Goal: Task Accomplishment & Management: Use online tool/utility

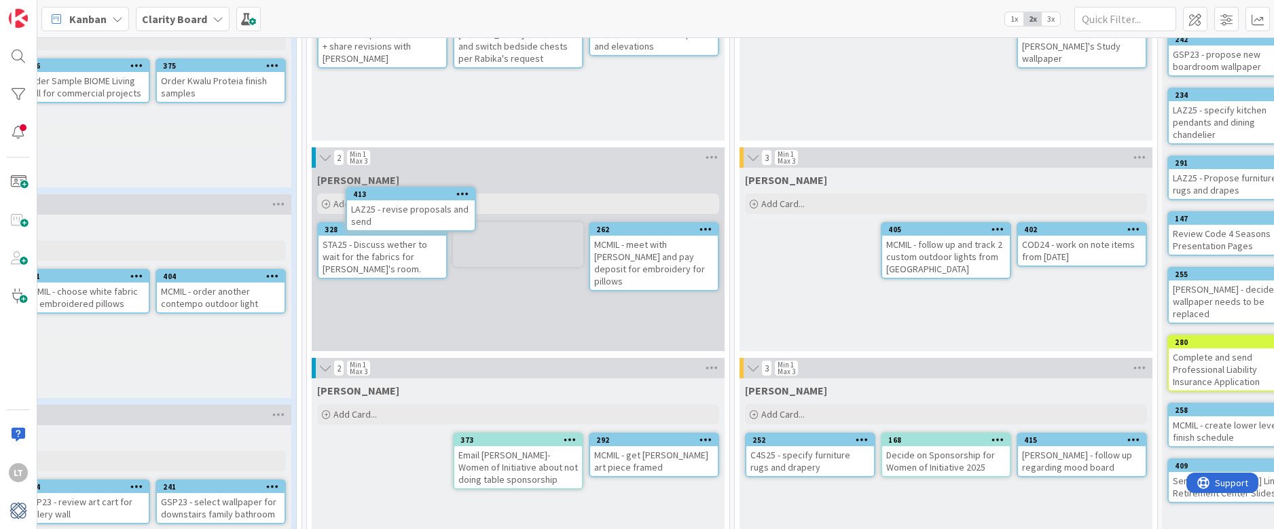
scroll to position [164, 446]
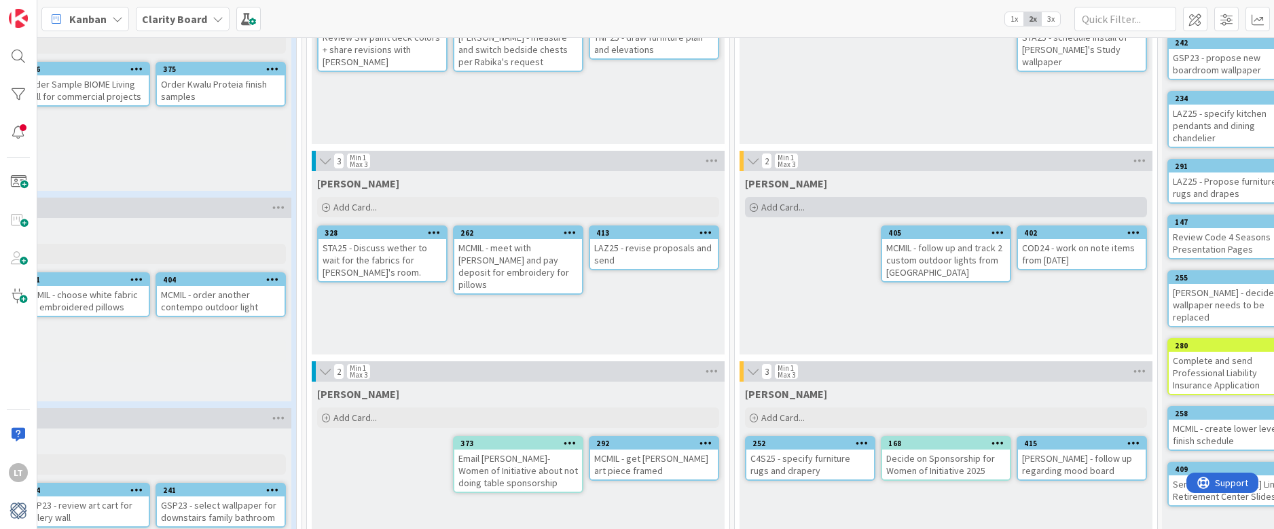
click at [781, 208] on span "Add Card..." at bounding box center [783, 207] width 43 height 12
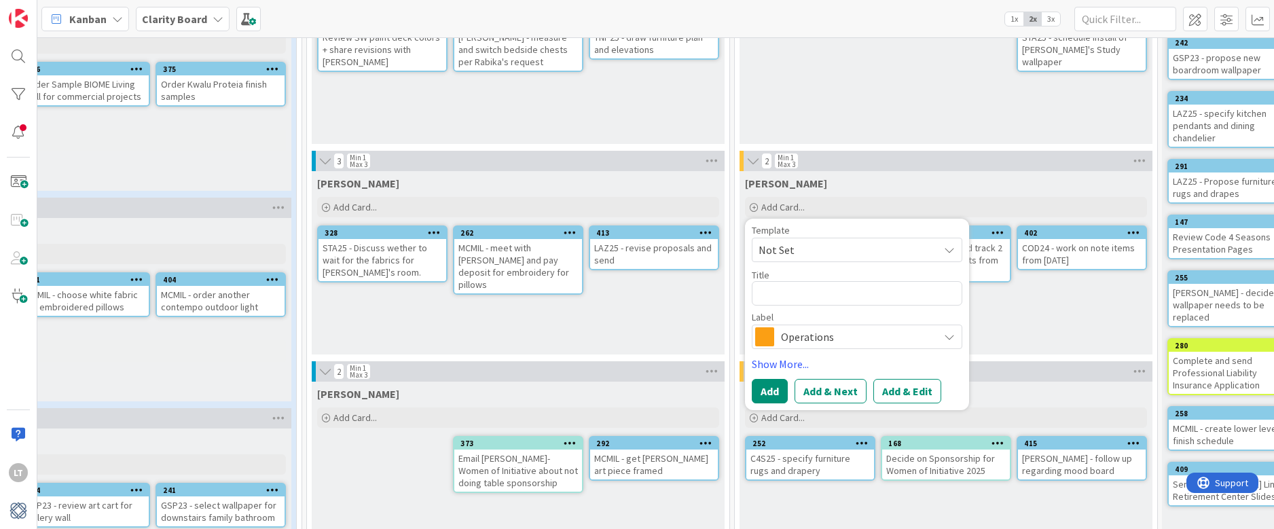
type textarea "x"
type textarea "T"
type textarea "x"
type textarea "TR"
type textarea "x"
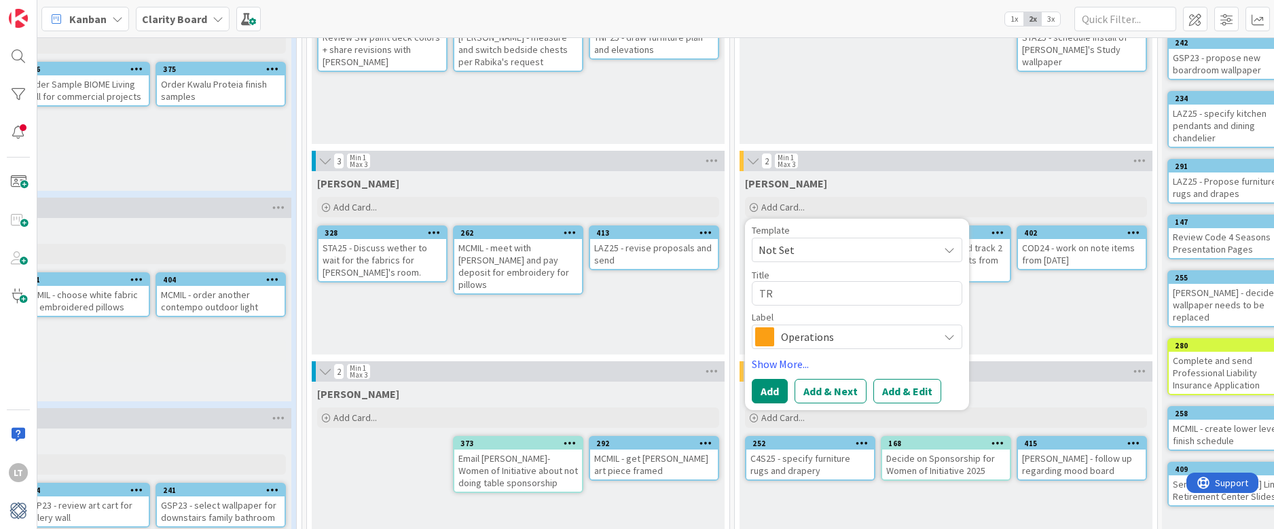
type textarea "TRA"
type textarea "x"
type textarea "TR"
type textarea "x"
type textarea "T"
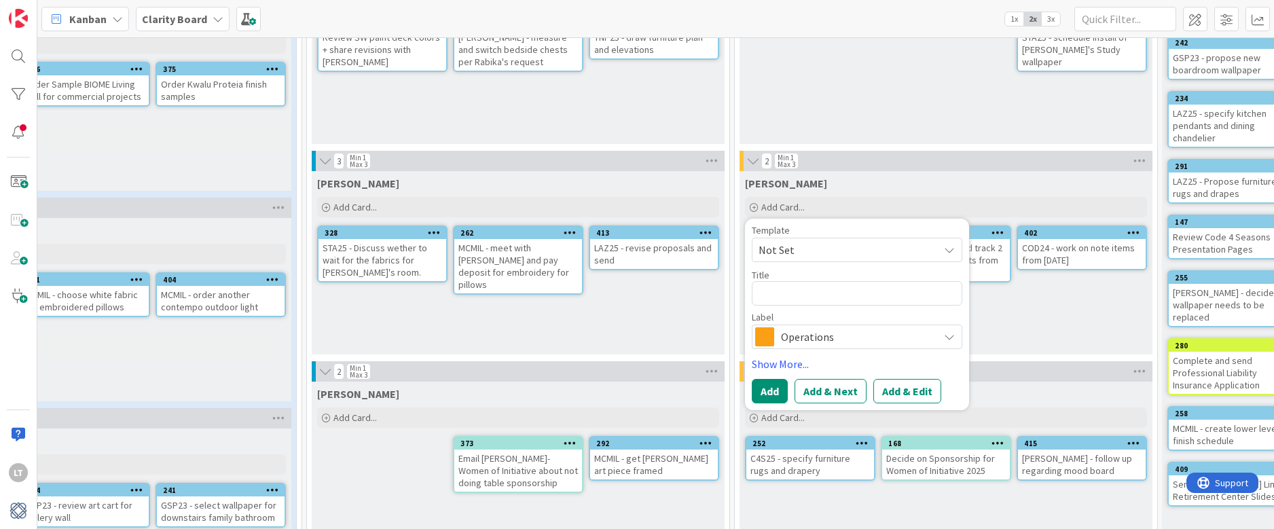
type textarea "x"
type textarea "S"
type textarea "x"
type textarea "ST"
type textarea "x"
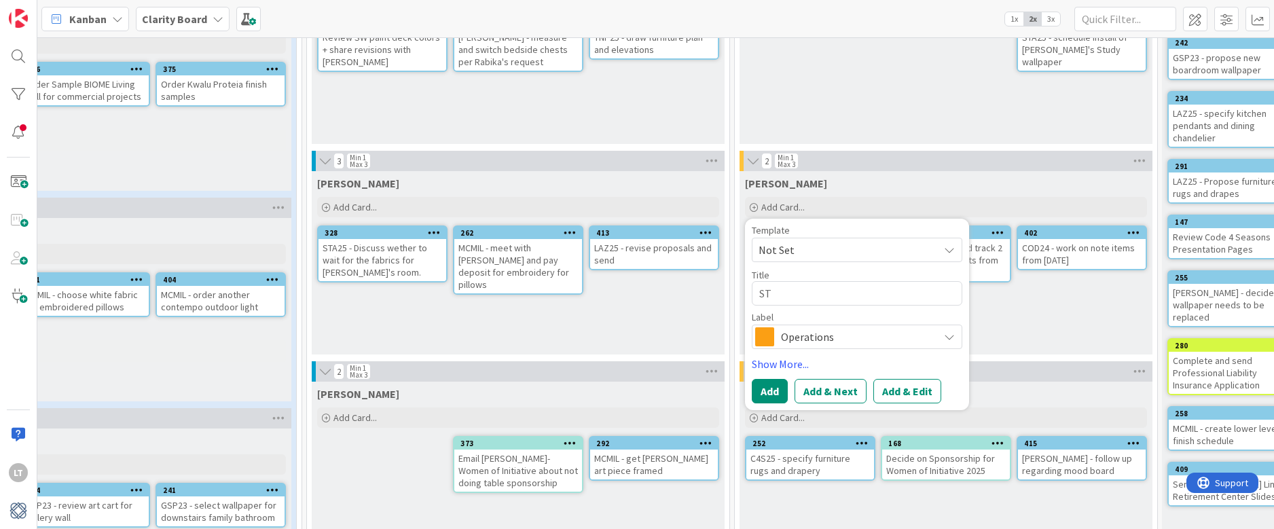
type textarea "STA"
type textarea "x"
type textarea "STA2"
type textarea "x"
type textarea "STA25"
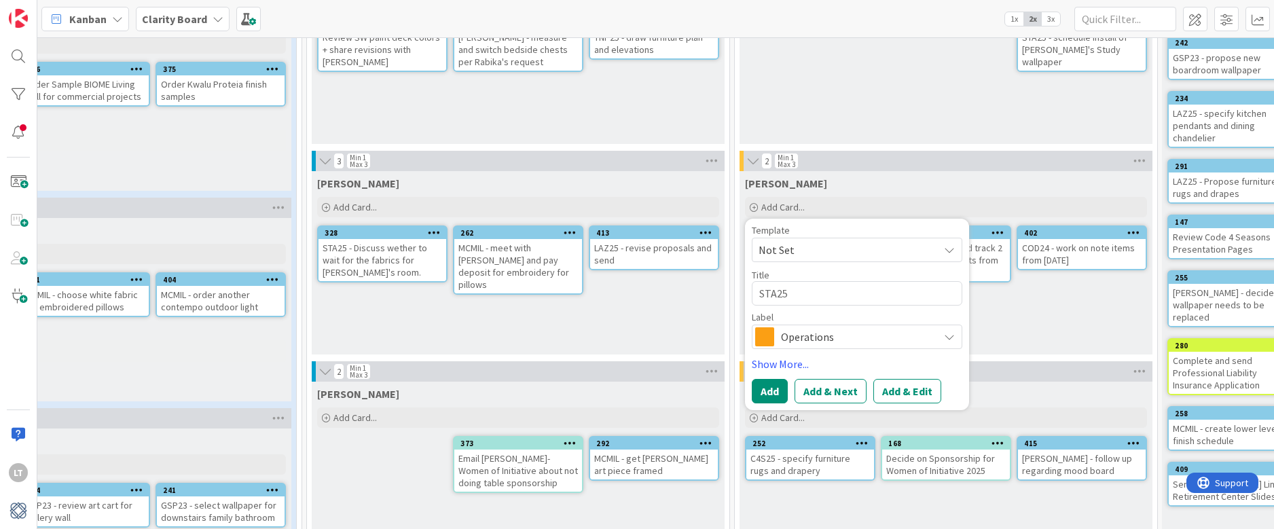
type textarea "x"
type textarea "STA25"
type textarea "x"
type textarea "STA25 -"
type textarea "x"
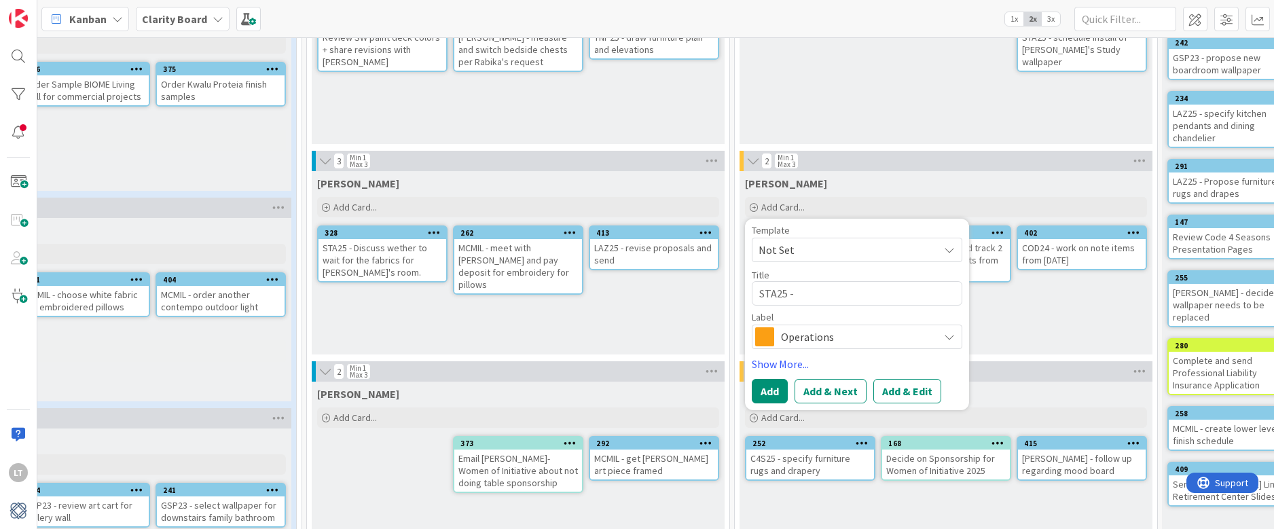
type textarea "STA25 -"
type textarea "x"
type textarea "STA25 - t"
type textarea "x"
type textarea "STA25 - tr"
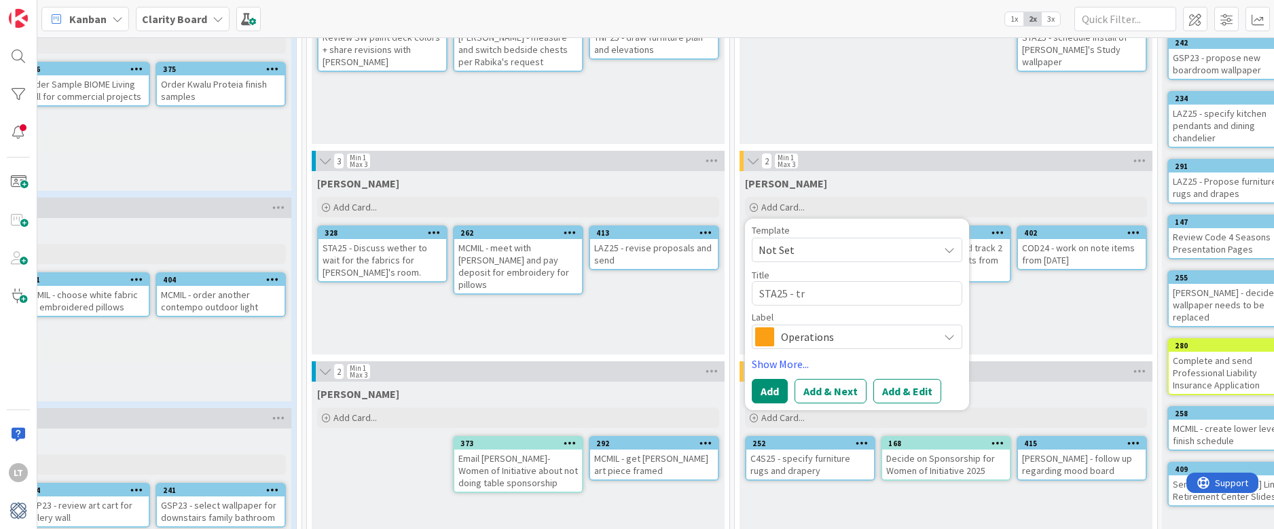
type textarea "x"
type textarea "STA25 - tra"
type textarea "x"
type textarea "STA25 - trac"
type textarea "x"
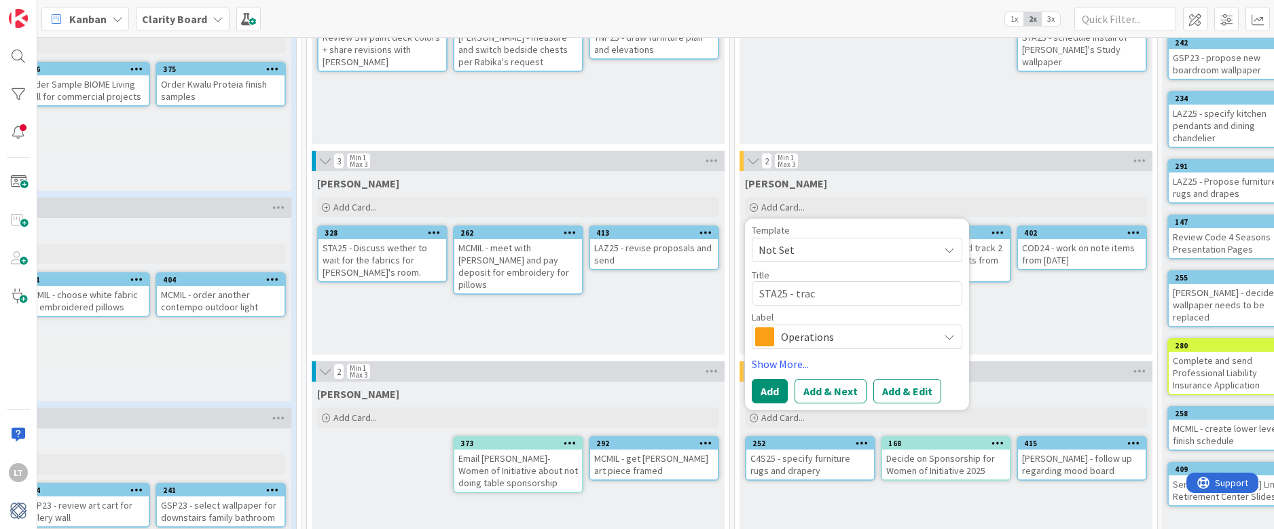
type textarea "STA25 - track"
type textarea "x"
type textarea "STA25 - track"
type textarea "x"
type textarea "STA25 - track i"
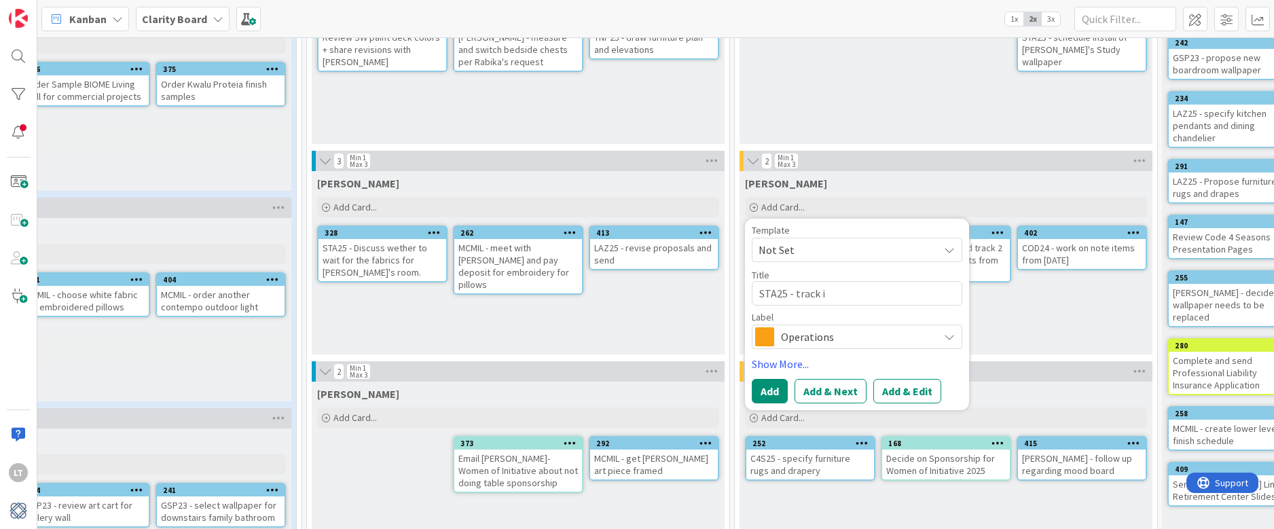
type textarea "x"
type textarea "STA25 - track it"
type textarea "x"
type textarea "STA25 - track ite"
type textarea "x"
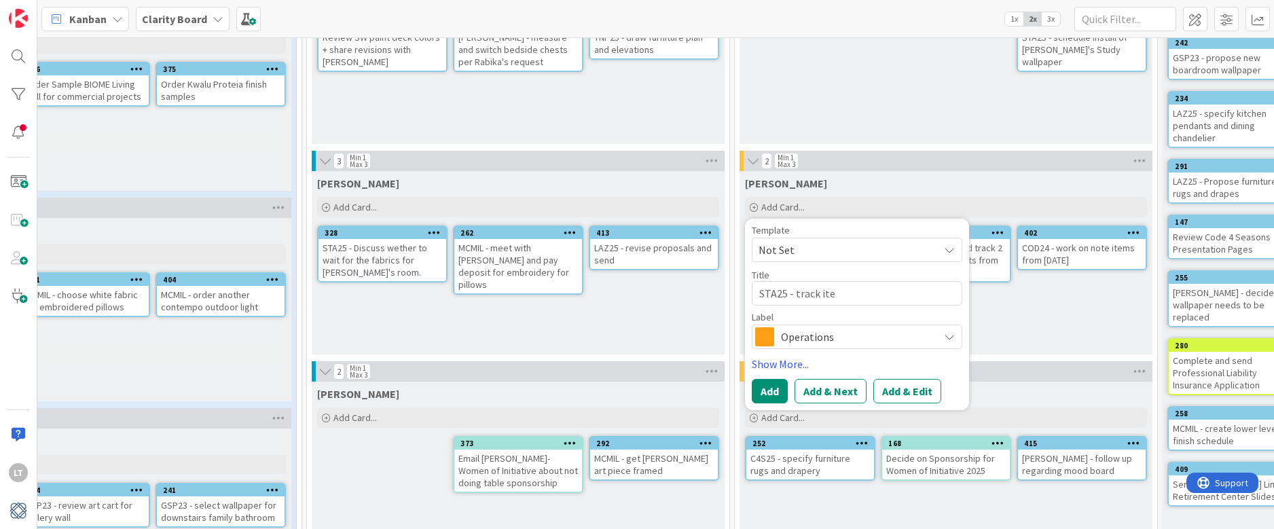
type textarea "STA25 - track item"
type textarea "x"
type textarea "STA25 - track items"
type textarea "x"
type textarea "STA25 - track items"
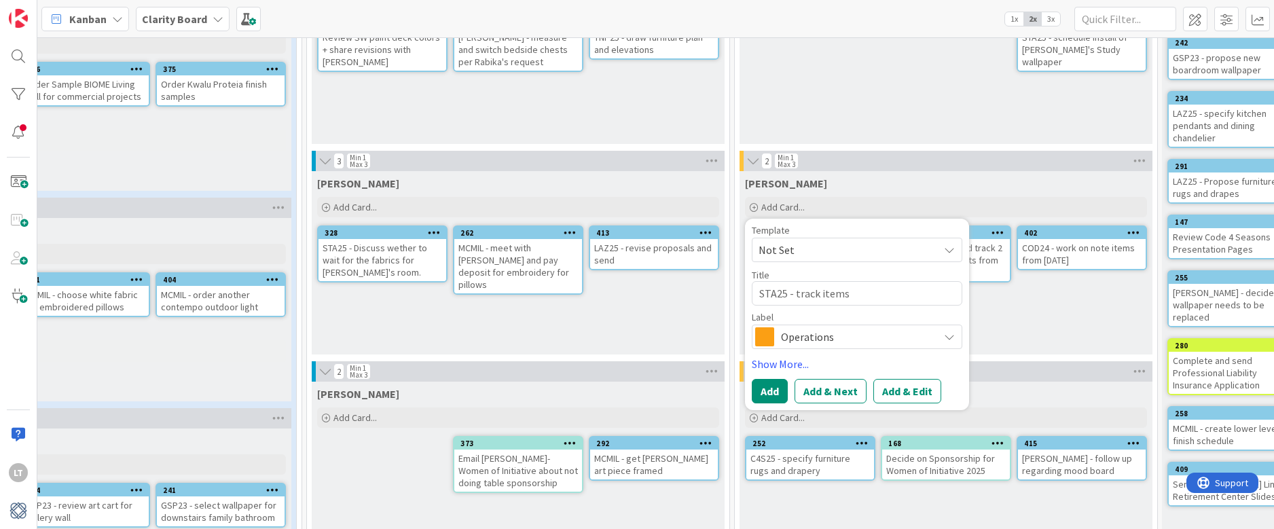
type textarea "x"
type textarea "STA25 - track items o"
type textarea "x"
type textarea "STA25 - track items or"
type textarea "x"
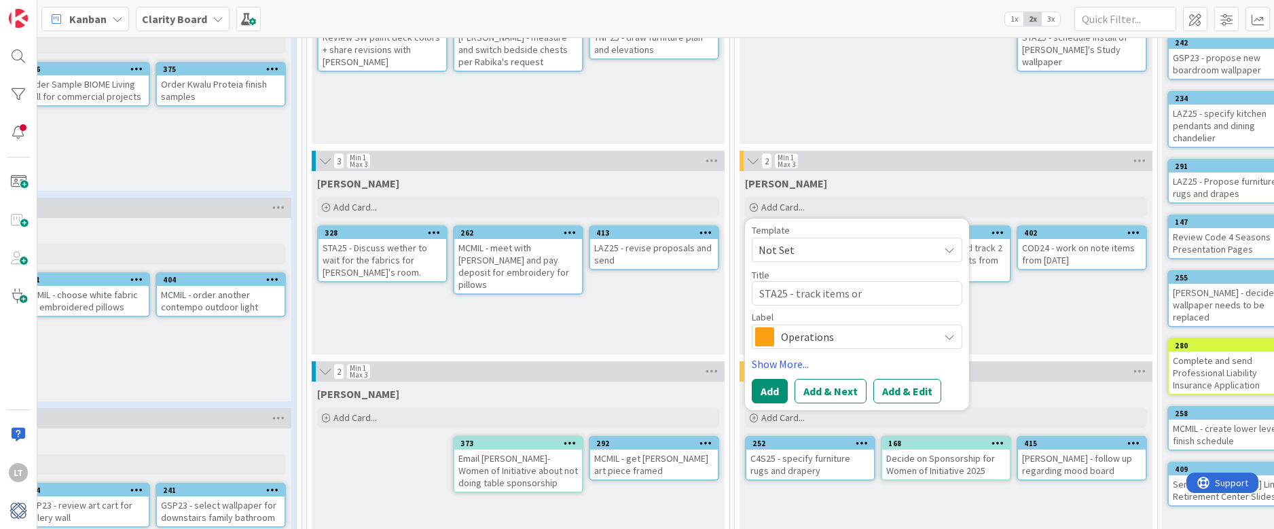
type textarea "STA25 - track items ord"
type textarea "x"
type textarea "STA25 - track items orde"
type textarea "x"
type textarea "STA25 - track items order"
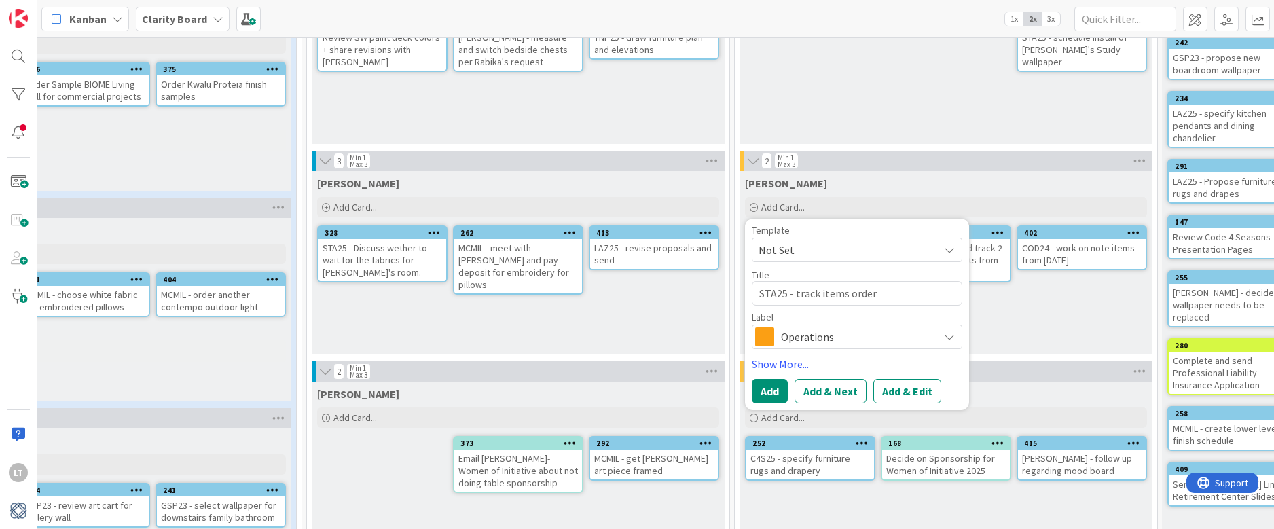
type textarea "x"
type textarea "STA25 - track items ordere"
type textarea "x"
type textarea "STA25 - track items ordered"
type textarea "x"
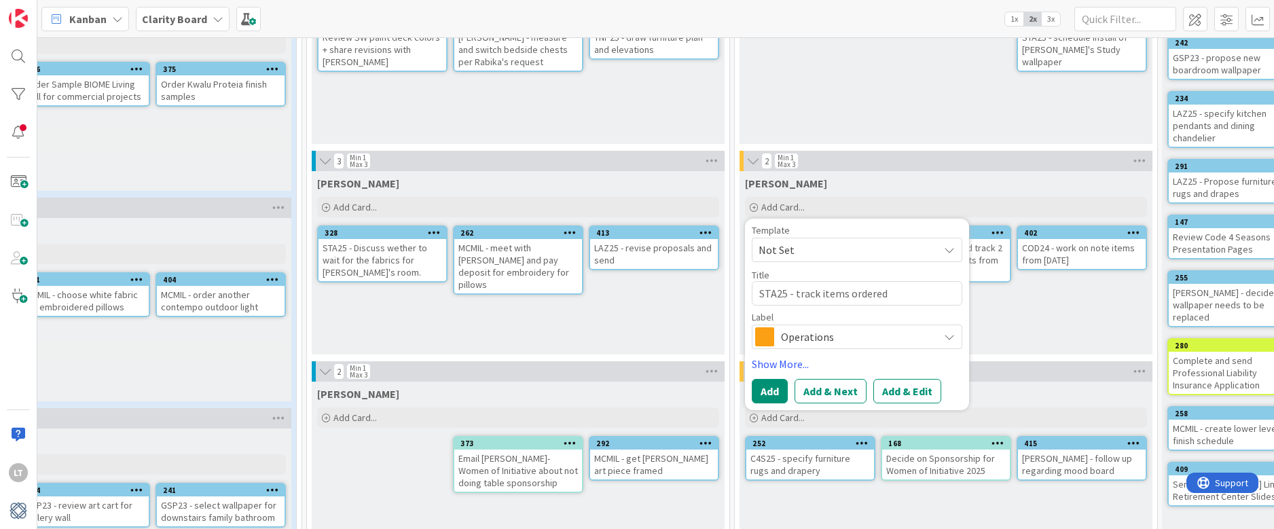
type textarea "STA25 - track items ordered"
type textarea "x"
type textarea "STA25 - track items ordered f"
type textarea "x"
type textarea "STA25 - track items ordered fo"
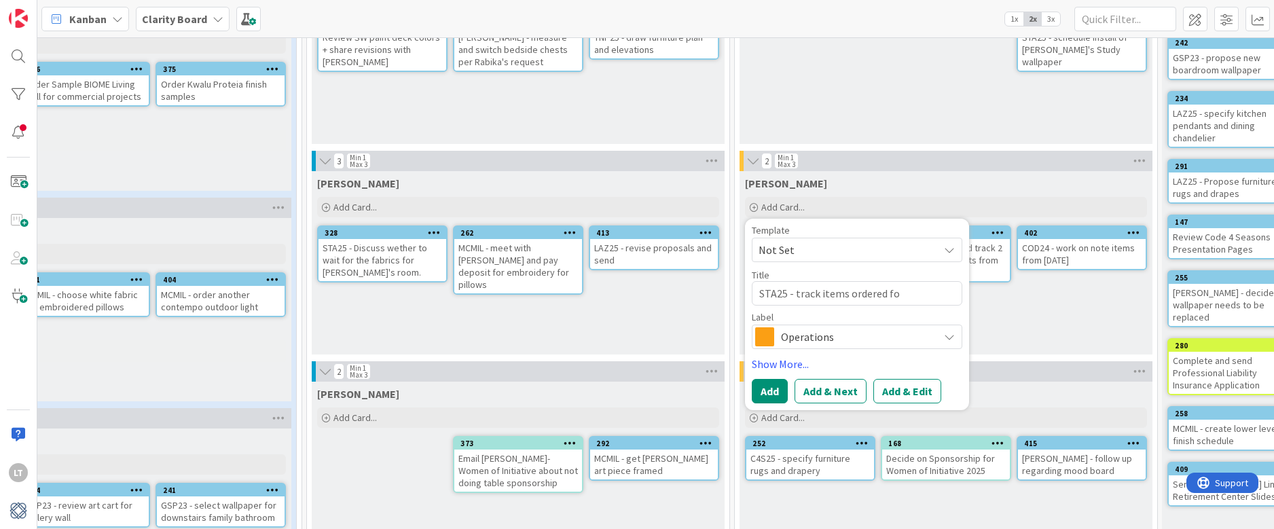
type textarea "x"
type textarea "STA25 - track items ordered for"
type textarea "x"
type textarea "STA25 - track items ordered for"
type textarea "x"
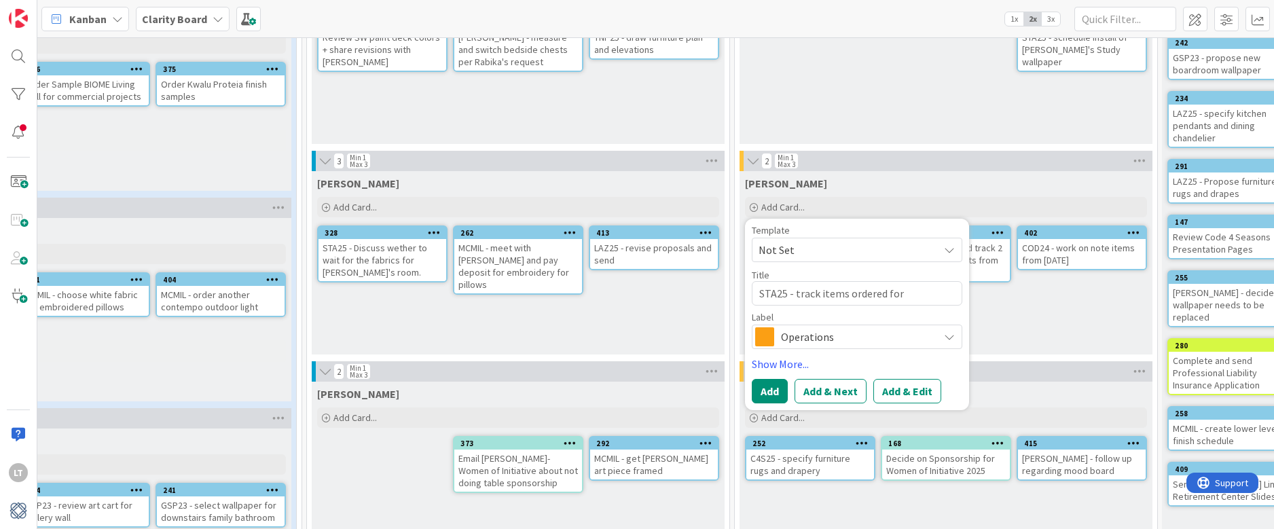
type textarea "STA25 - track items ordered for d"
type textarea "x"
type textarea "STA25 - track items ordered for de"
type textarea "x"
type textarea "STA25 - track items ordered for del"
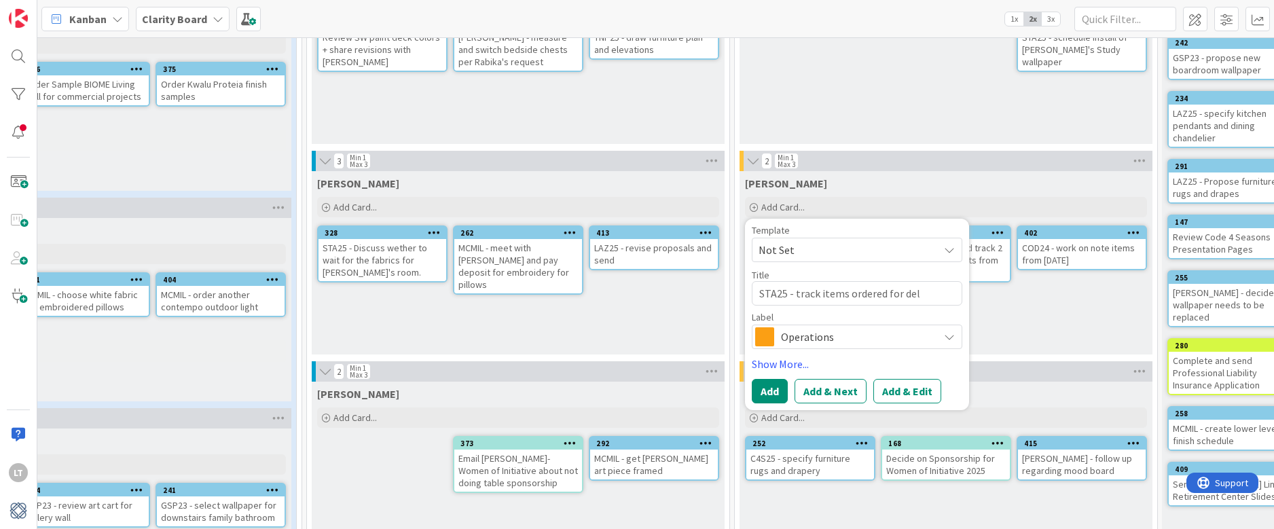
type textarea "x"
type textarea "STA25 - track items ordered for deli"
type textarea "x"
type textarea "STA25 - track items ordered for deliv"
type textarea "x"
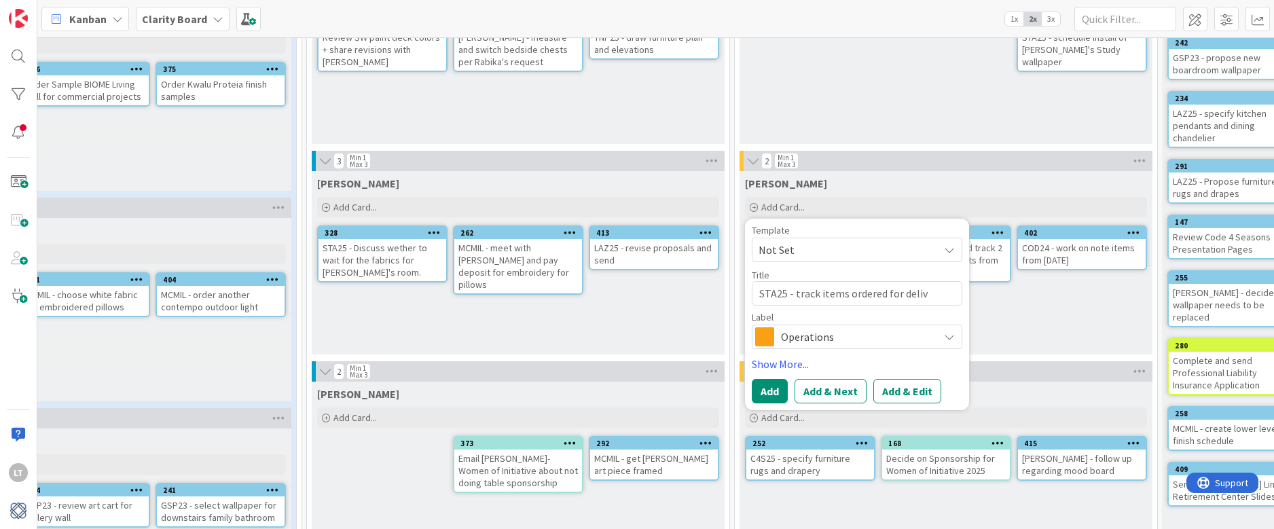
type textarea "STA25 - track items ordered for delive"
type textarea "x"
type textarea "STA25 - track items ordered for deliver"
type textarea "x"
type textarea "STA25 - track items ordered for delivery"
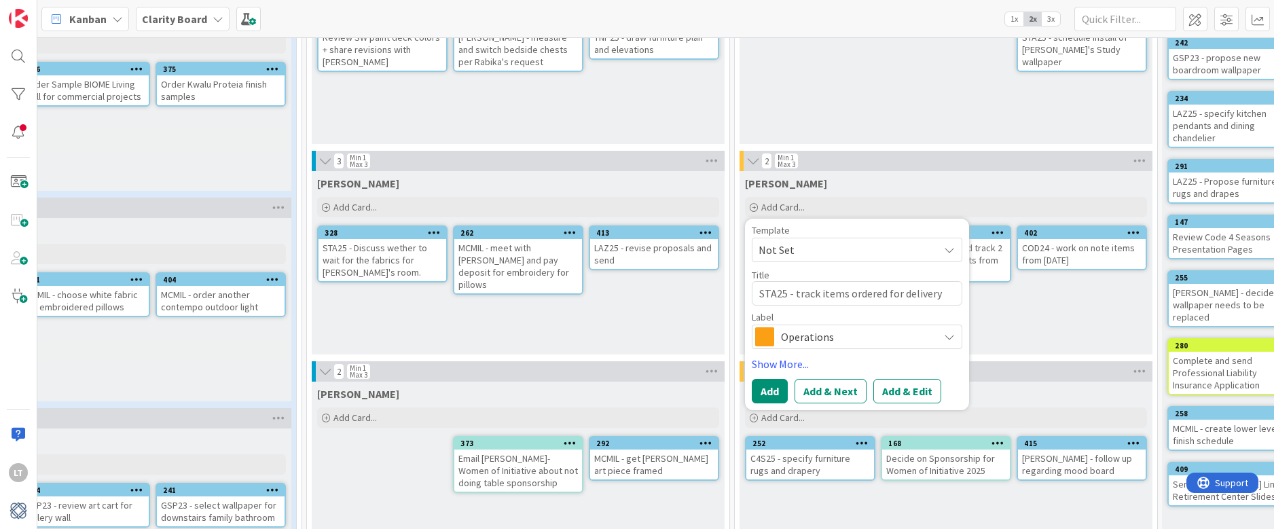
click at [908, 333] on span "Operations" at bounding box center [856, 336] width 151 height 19
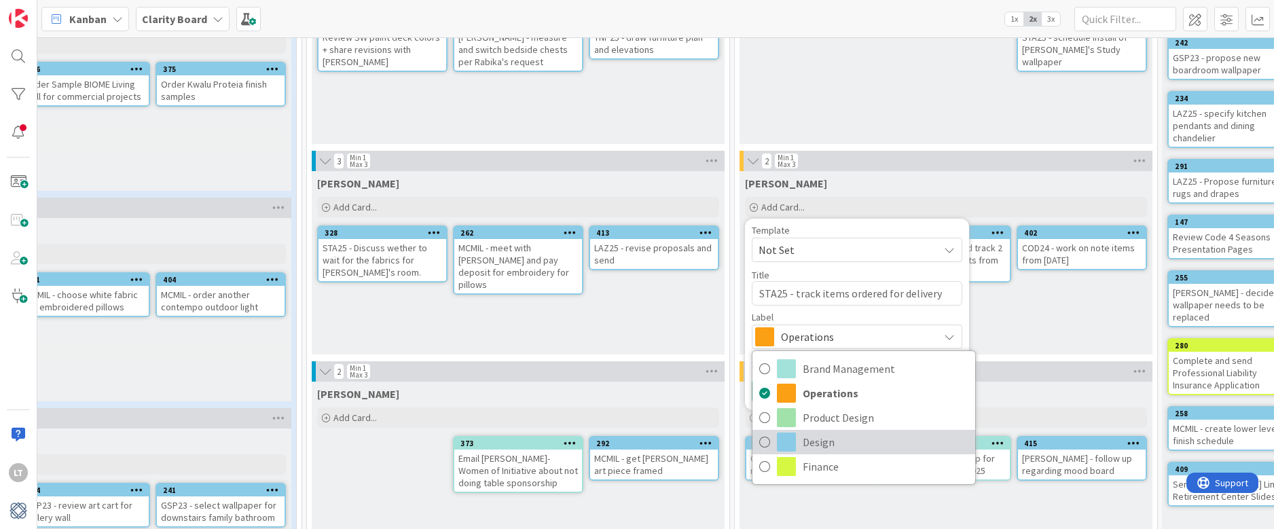
drag, startPoint x: 764, startPoint y: 437, endPoint x: 766, endPoint y: 431, distance: 7.1
click at [764, 437] on icon at bounding box center [765, 442] width 11 height 20
type textarea "x"
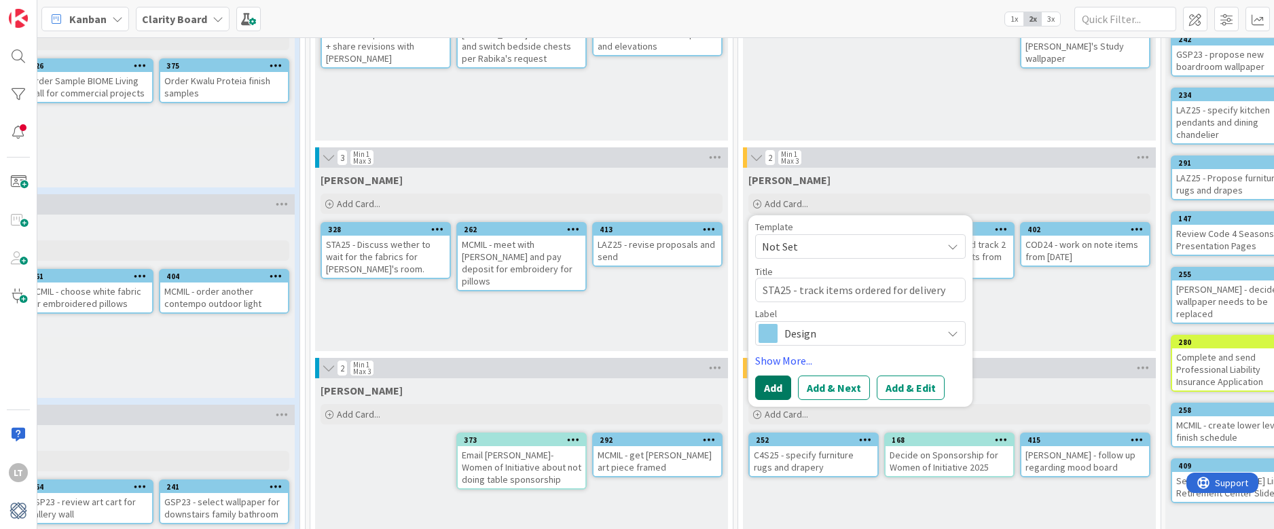
click at [774, 393] on button "Add" at bounding box center [773, 388] width 36 height 24
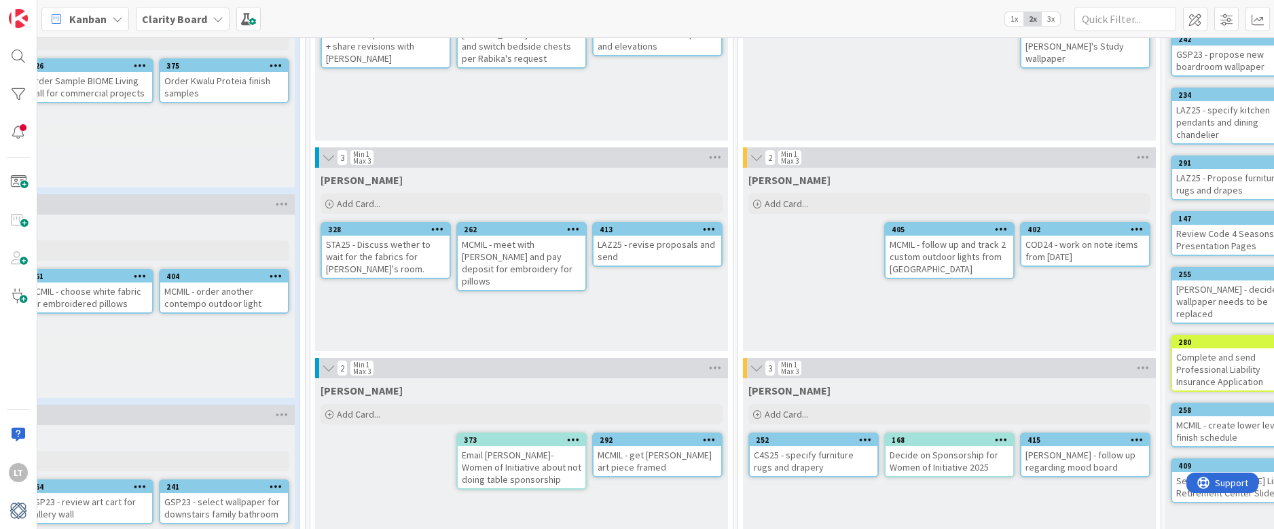
scroll to position [167, 443]
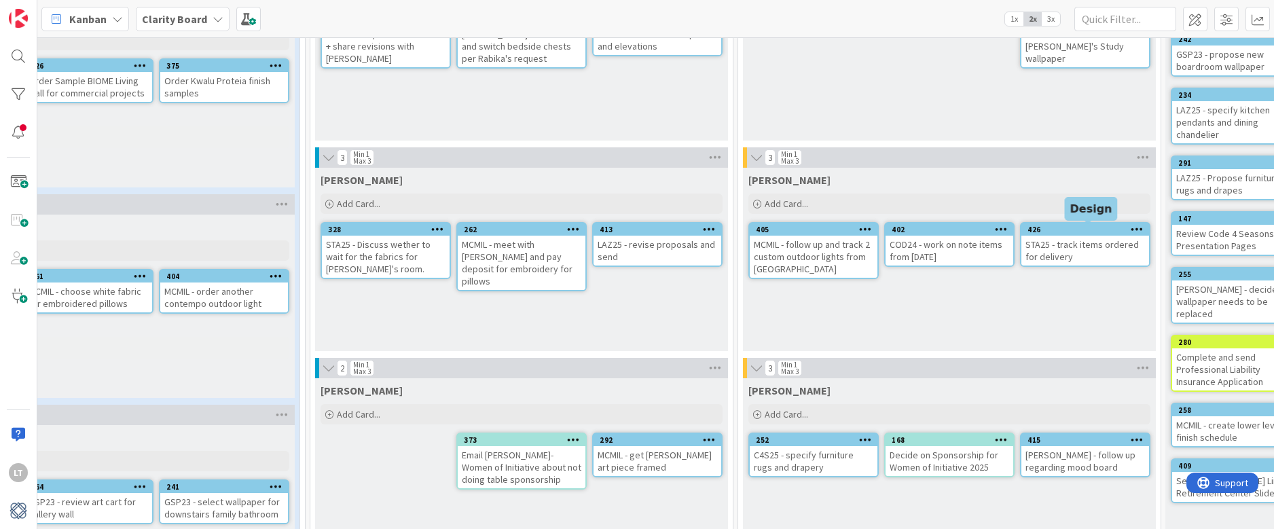
click at [1091, 231] on div "426" at bounding box center [1089, 230] width 122 height 10
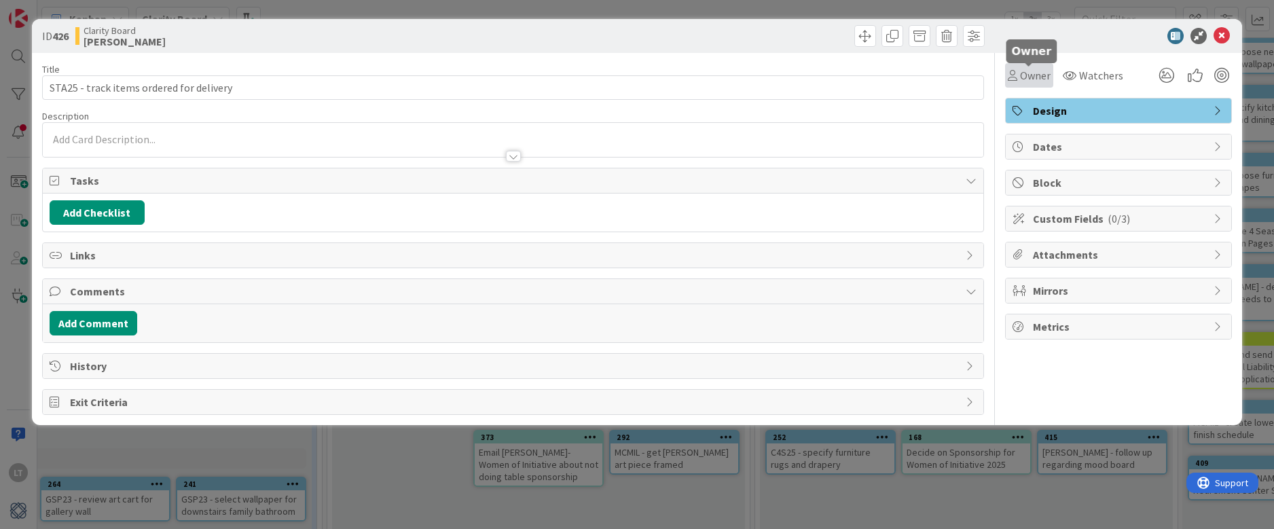
click at [1017, 69] on div "Owner" at bounding box center [1029, 75] width 43 height 16
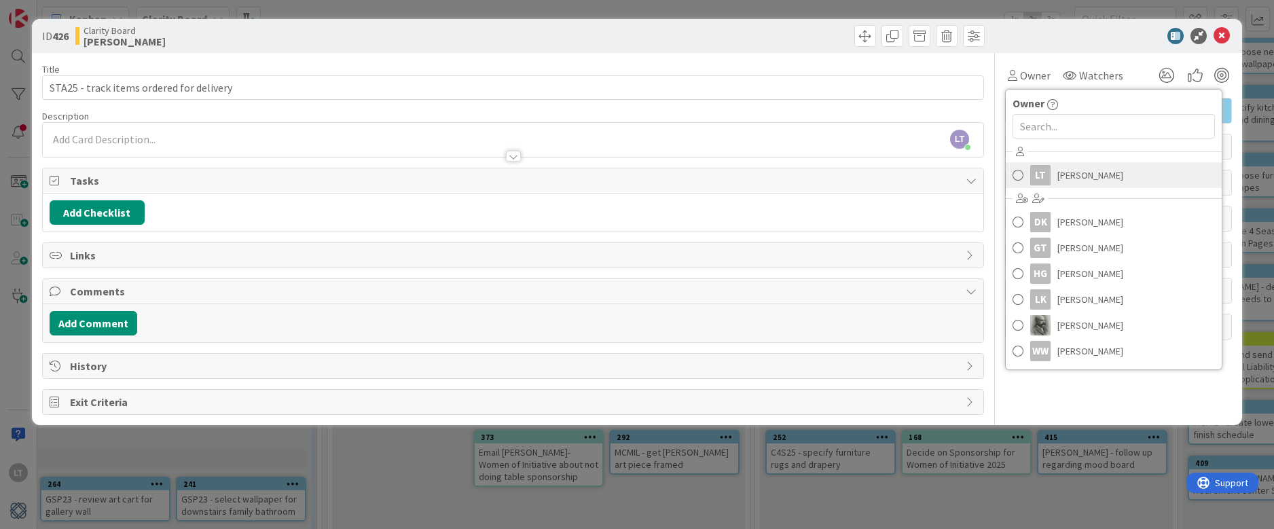
click at [1020, 174] on span at bounding box center [1018, 175] width 11 height 20
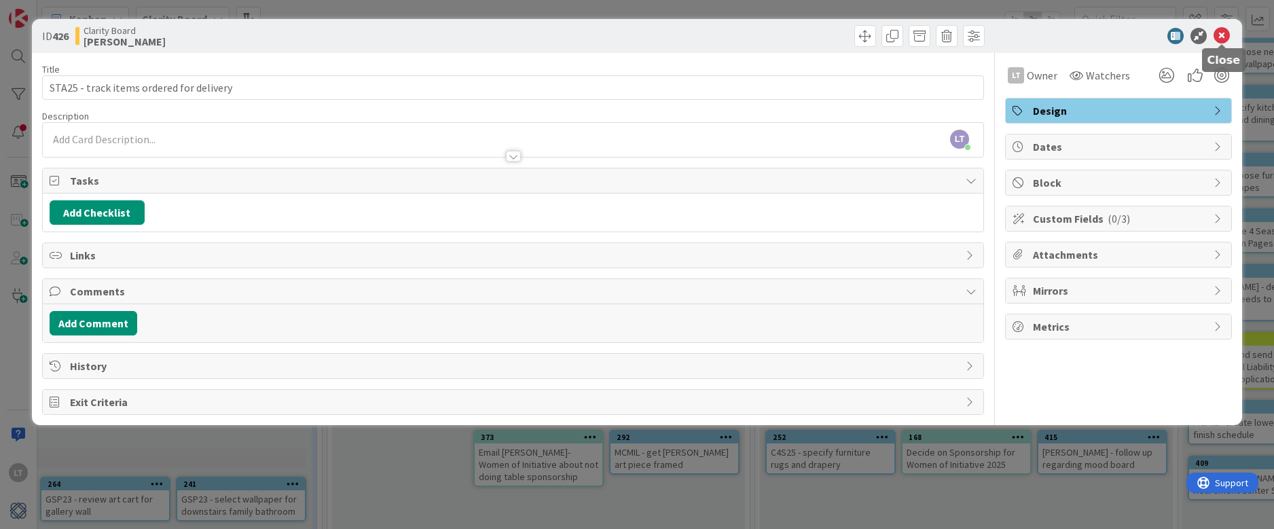
click at [1225, 33] on icon at bounding box center [1222, 36] width 16 height 16
